Goal: Task Accomplishment & Management: Manage account settings

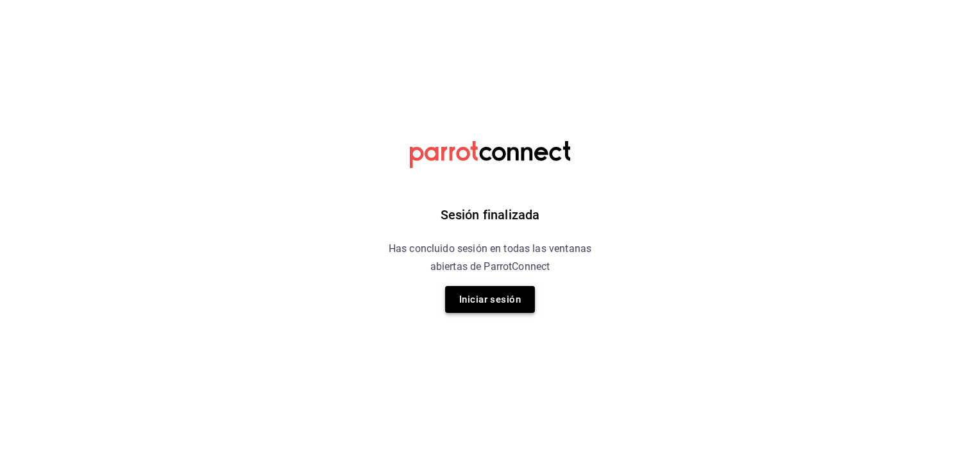
click at [499, 300] on button "Iniciar sesión" at bounding box center [490, 299] width 90 height 27
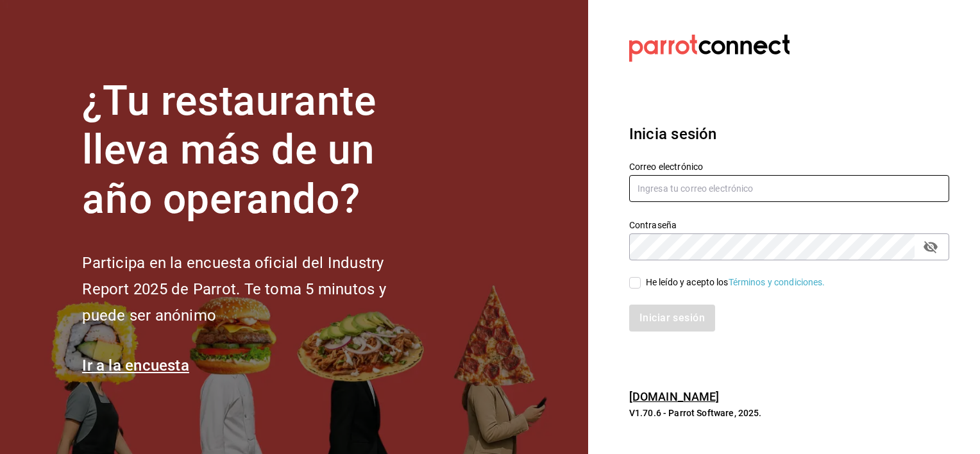
type input "[EMAIL_ADDRESS][DOMAIN_NAME]"
click at [639, 282] on input "He leído y acepto los Términos y condiciones." at bounding box center [635, 283] width 12 height 12
checkbox input "true"
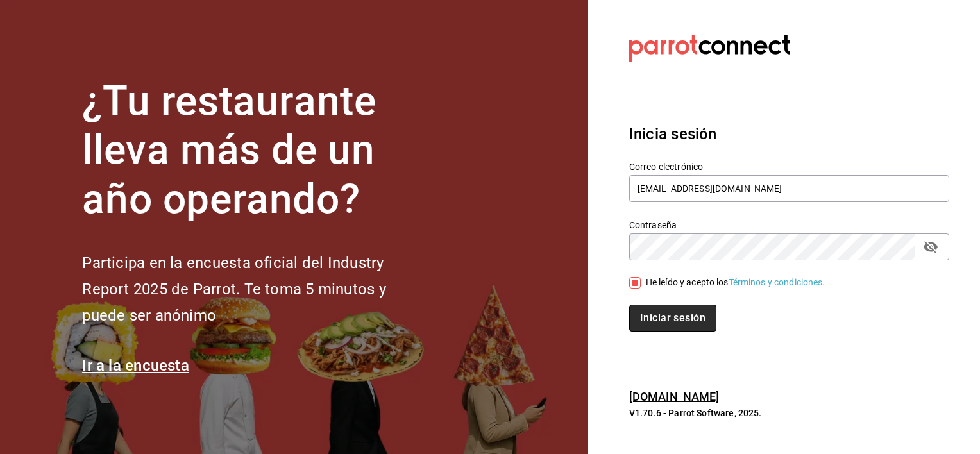
click at [648, 316] on button "Iniciar sesión" at bounding box center [672, 318] width 87 height 27
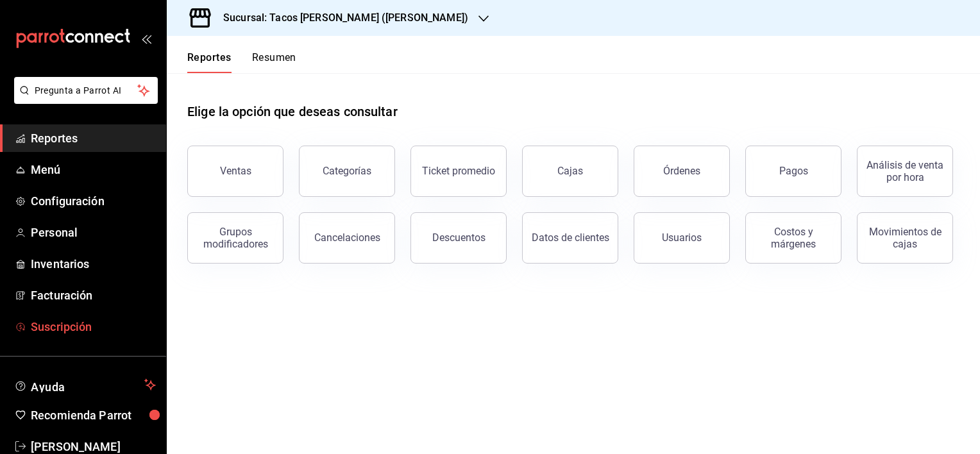
click at [64, 326] on span "Suscripción" at bounding box center [93, 326] width 125 height 17
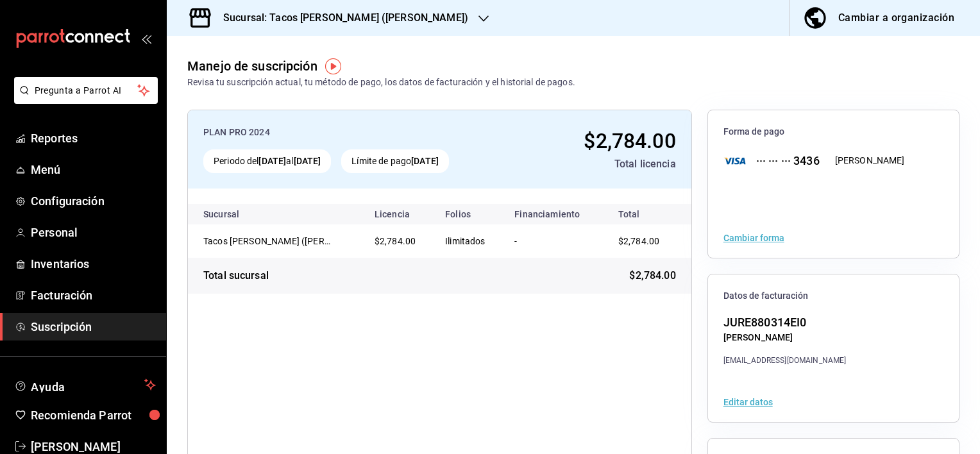
click at [479, 18] on icon "button" at bounding box center [484, 18] width 10 height 10
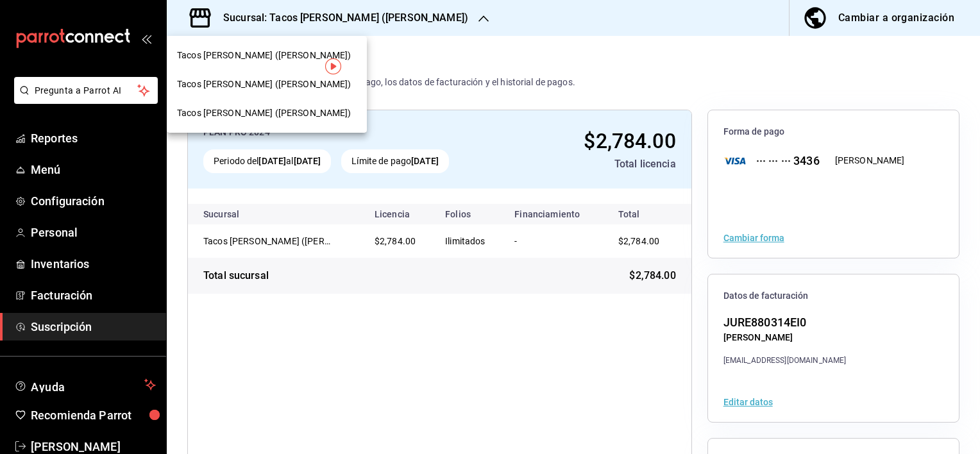
click at [317, 87] on div "Tacos Rey de Reyes (Guadalupe)" at bounding box center [267, 84] width 180 height 13
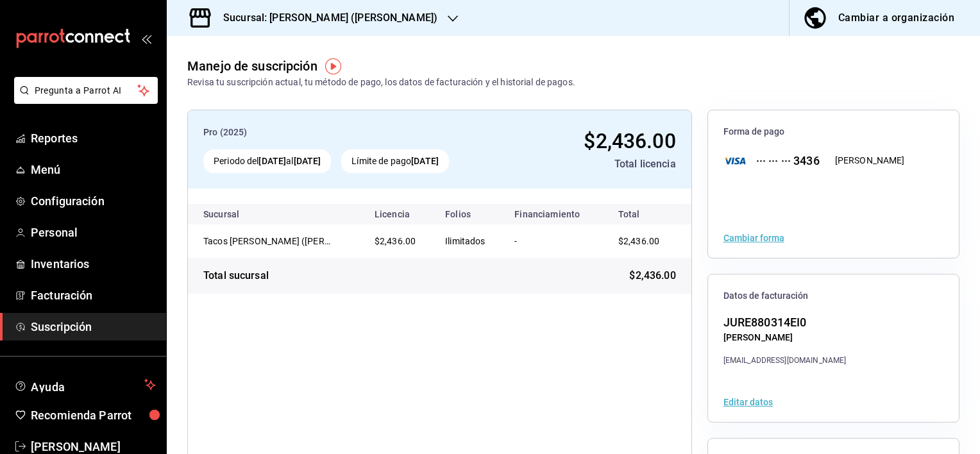
click at [448, 17] on icon "button" at bounding box center [453, 18] width 10 height 10
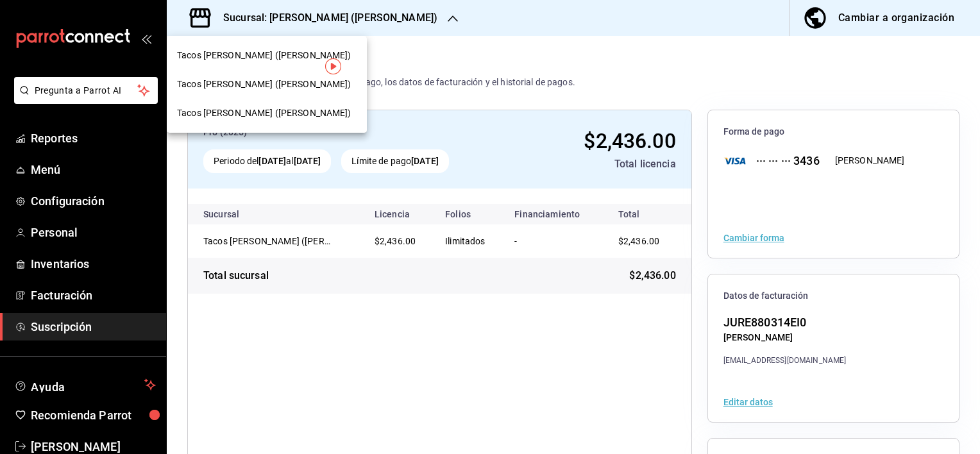
click at [310, 114] on span "Tacos Rey de Reyes (Linda vista)" at bounding box center [264, 112] width 174 height 13
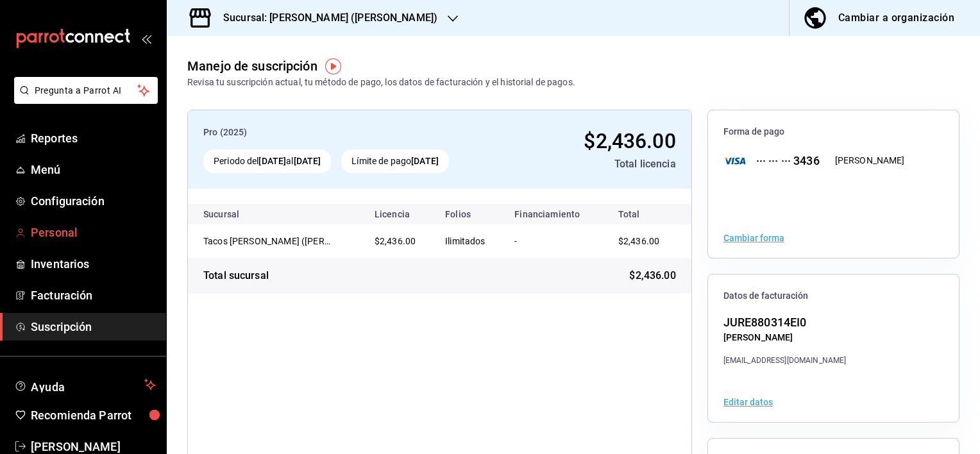
click at [51, 238] on span "Personal" at bounding box center [93, 232] width 125 height 17
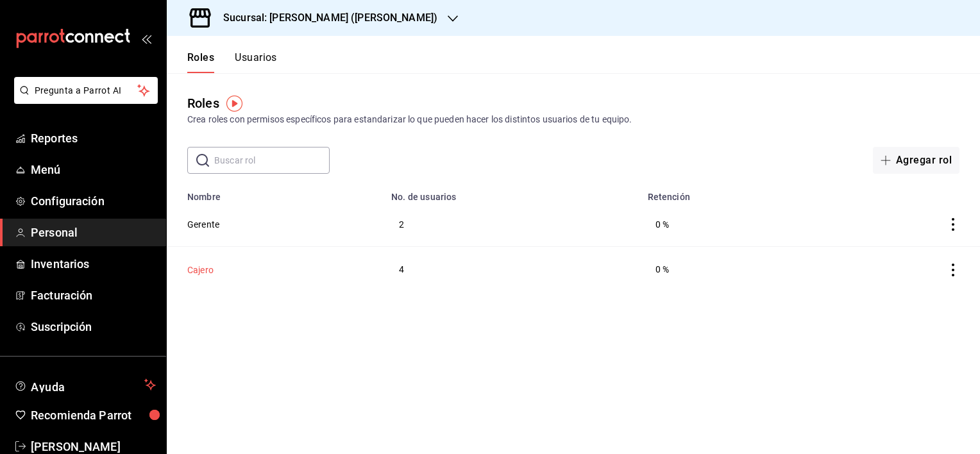
click at [204, 274] on button "Cajero" at bounding box center [200, 270] width 26 height 13
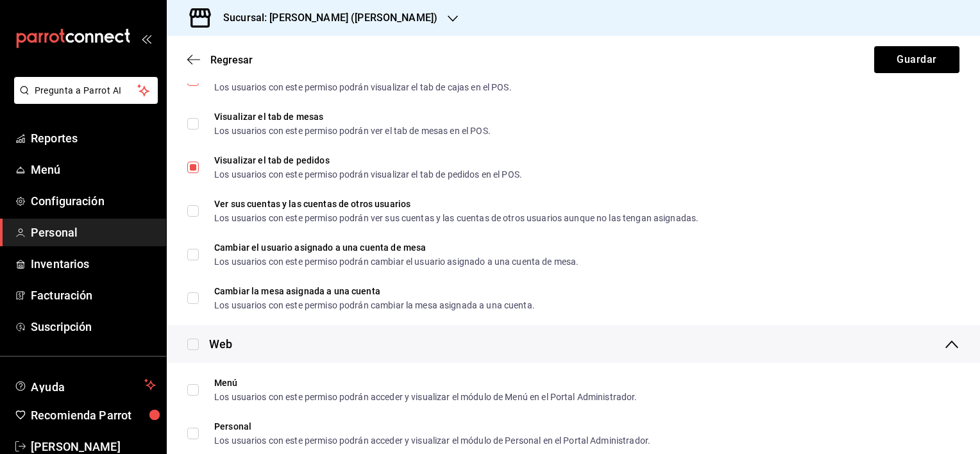
scroll to position [1708, 0]
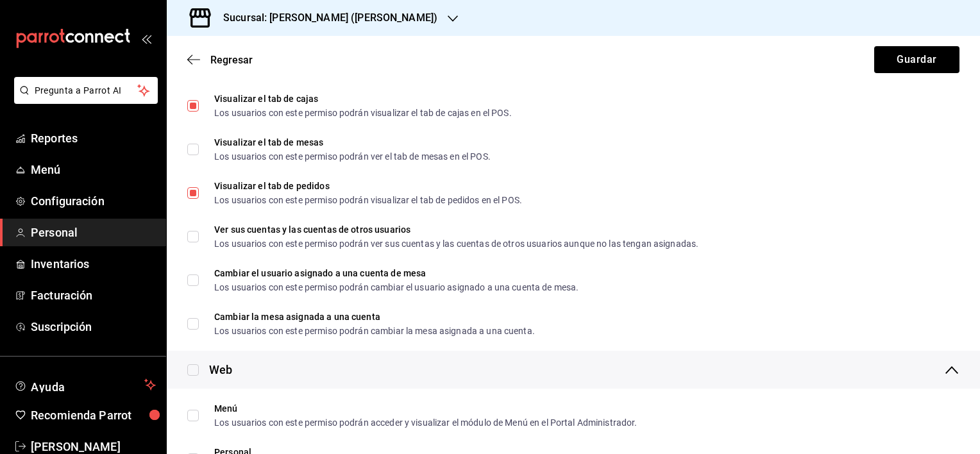
click at [443, 12] on div "Sucursal: Tacos Rey de Reyes (Linda vista)" at bounding box center [320, 18] width 286 height 36
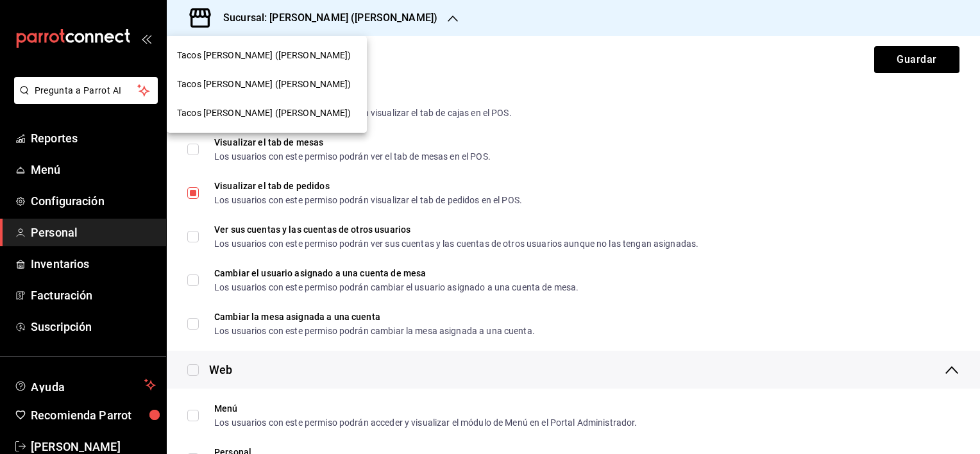
click at [266, 57] on span "Tacos Rey de Reyes (Apodaca)" at bounding box center [264, 55] width 174 height 13
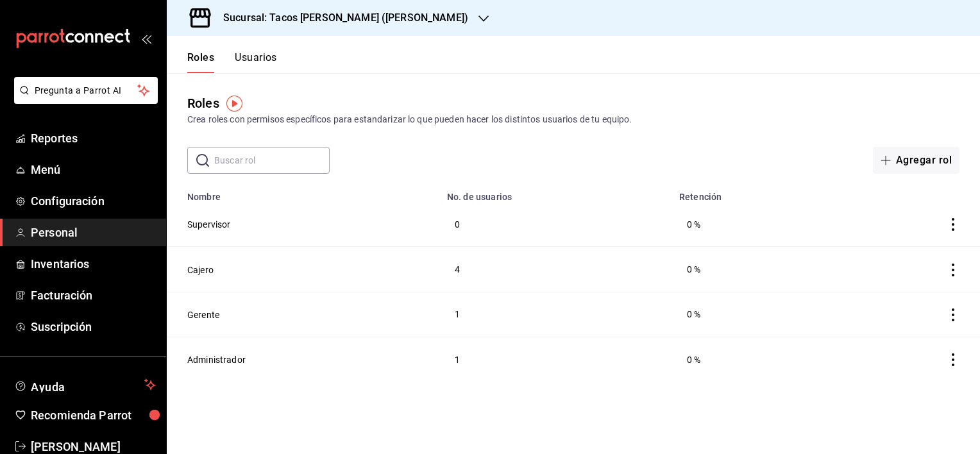
click at [262, 62] on button "Usuarios" at bounding box center [256, 62] width 42 height 22
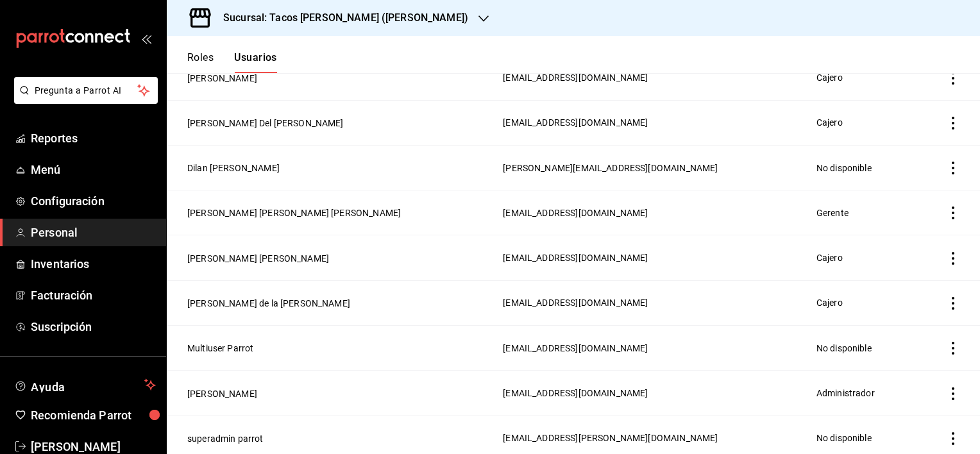
scroll to position [192, 0]
click at [237, 259] on button "Juana Pastor Baez" at bounding box center [258, 257] width 142 height 13
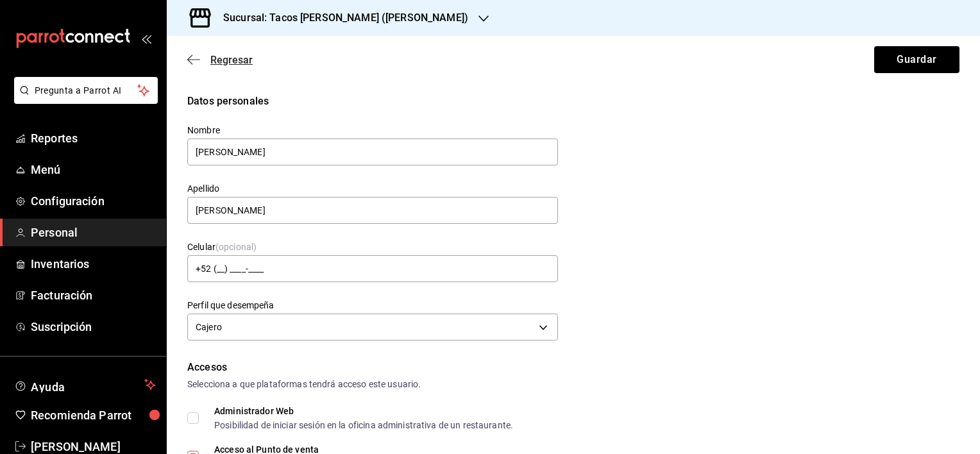
click at [194, 56] on icon "button" at bounding box center [193, 60] width 13 height 12
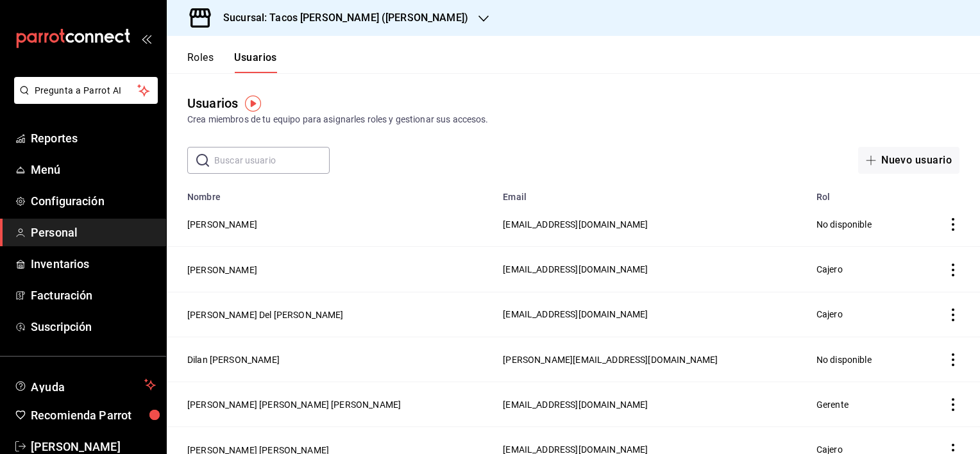
click at [203, 56] on button "Roles" at bounding box center [200, 62] width 26 height 22
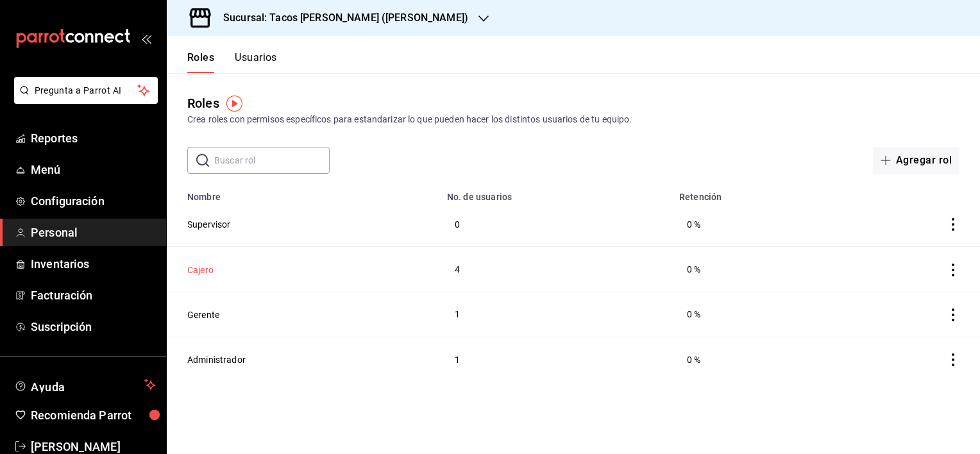
click at [200, 267] on button "Cajero" at bounding box center [200, 270] width 26 height 13
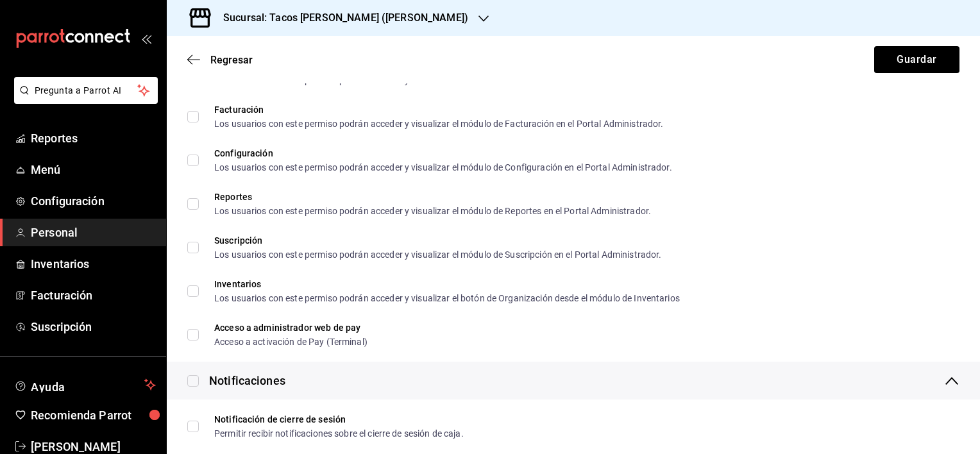
scroll to position [2092, 0]
